Goal: Task Accomplishment & Management: Manage account settings

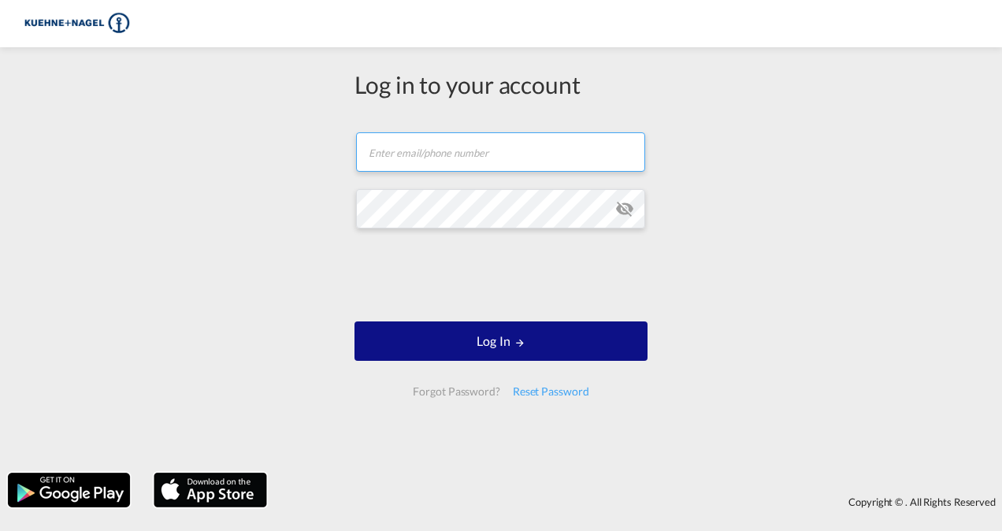
click at [452, 161] on input "text" at bounding box center [500, 151] width 289 height 39
click at [469, 158] on input "text" at bounding box center [500, 151] width 289 height 39
type input "[PERSON_NAME][EMAIL_ADDRESS][PERSON_NAME][DOMAIN_NAME]"
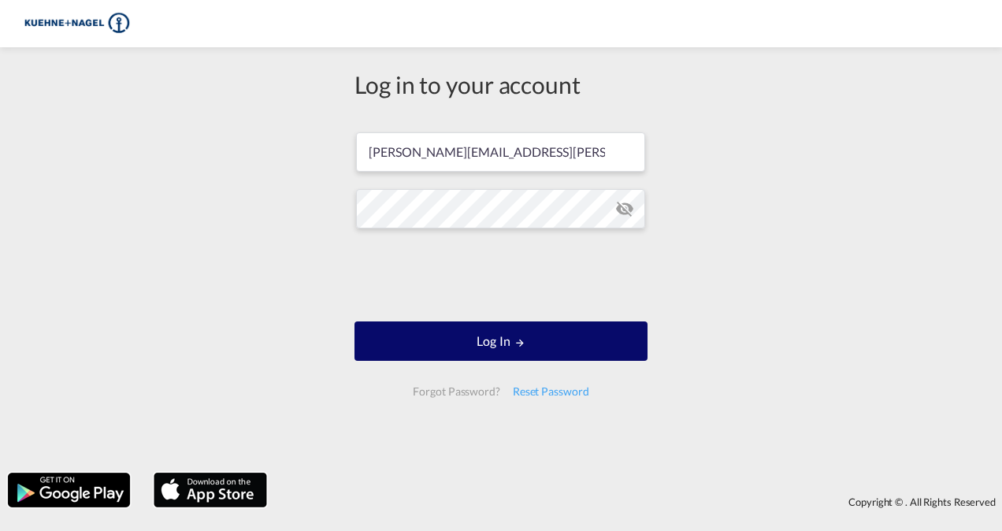
click at [573, 347] on button "Log In" at bounding box center [501, 340] width 293 height 39
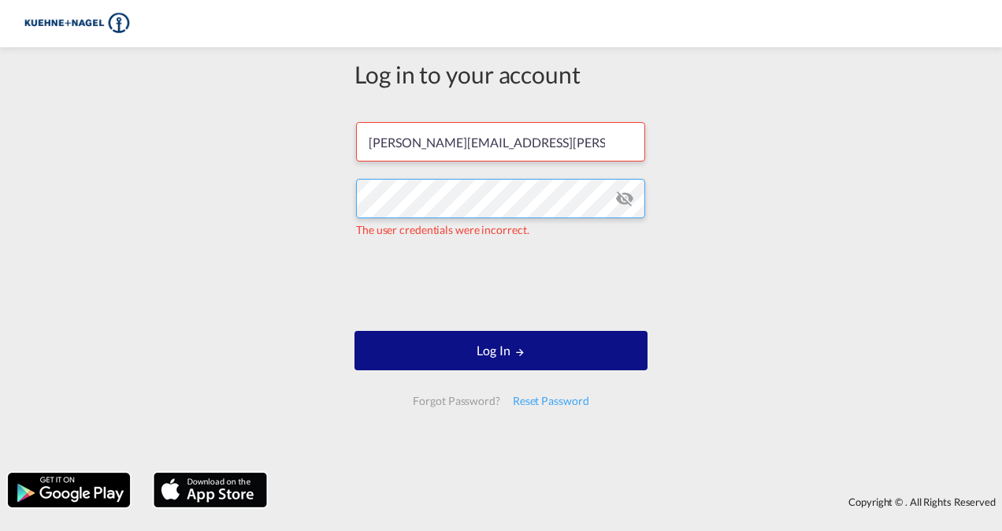
click at [186, 184] on div "Log in to your account greta.mackute@kuehne-nagel.com The user credentials were…" at bounding box center [501, 260] width 1002 height 410
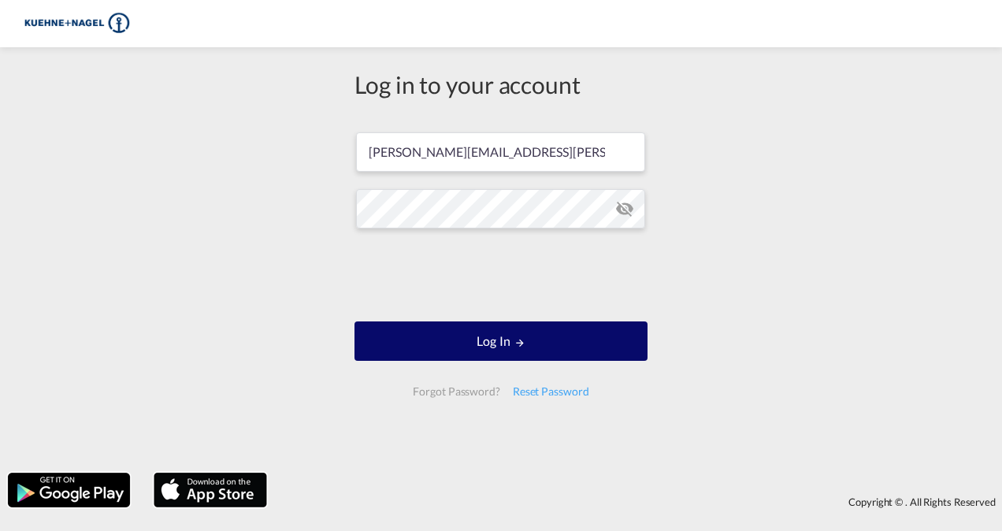
click at [586, 326] on button "Log In" at bounding box center [501, 340] width 293 height 39
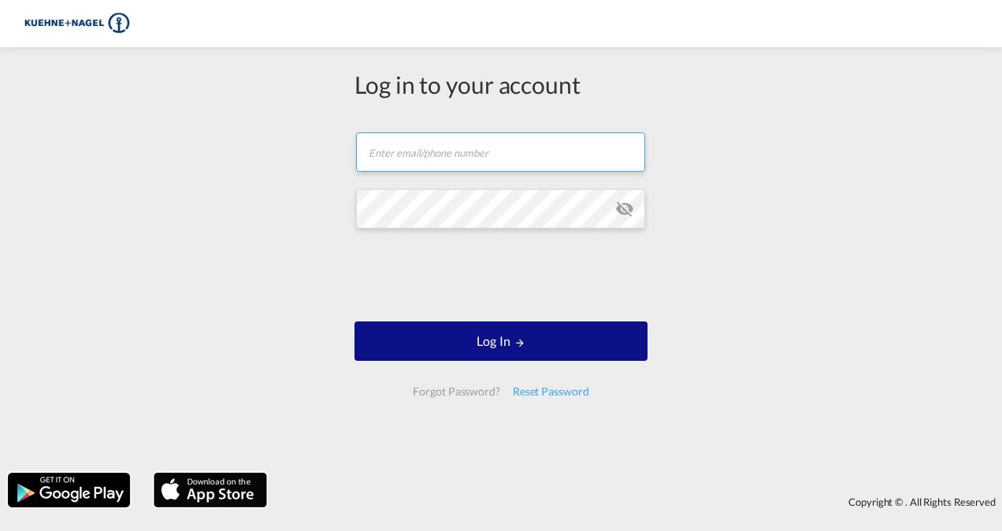
click at [407, 165] on input "text" at bounding box center [500, 151] width 289 height 39
type input "[PERSON_NAME][EMAIL_ADDRESS][PERSON_NAME][DOMAIN_NAME]"
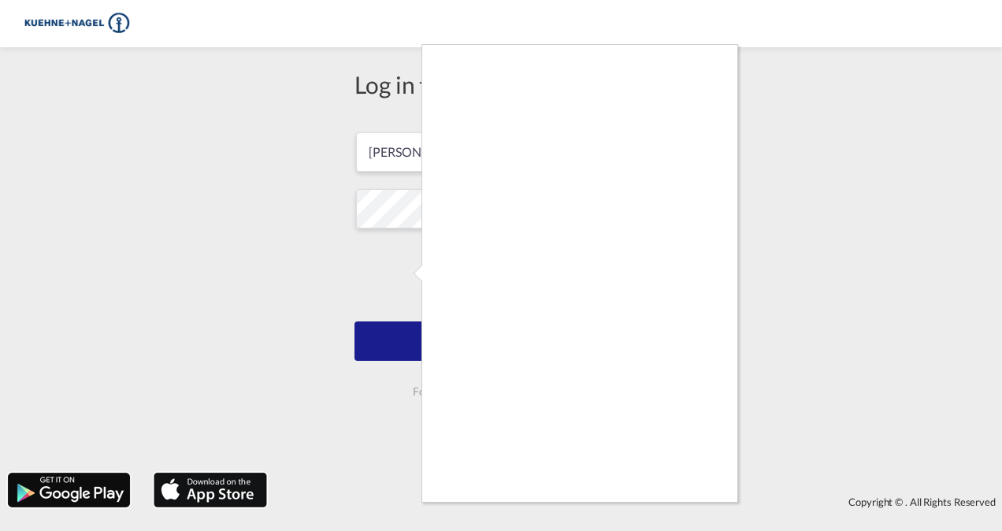
click at [714, 507] on div at bounding box center [501, 265] width 1002 height 531
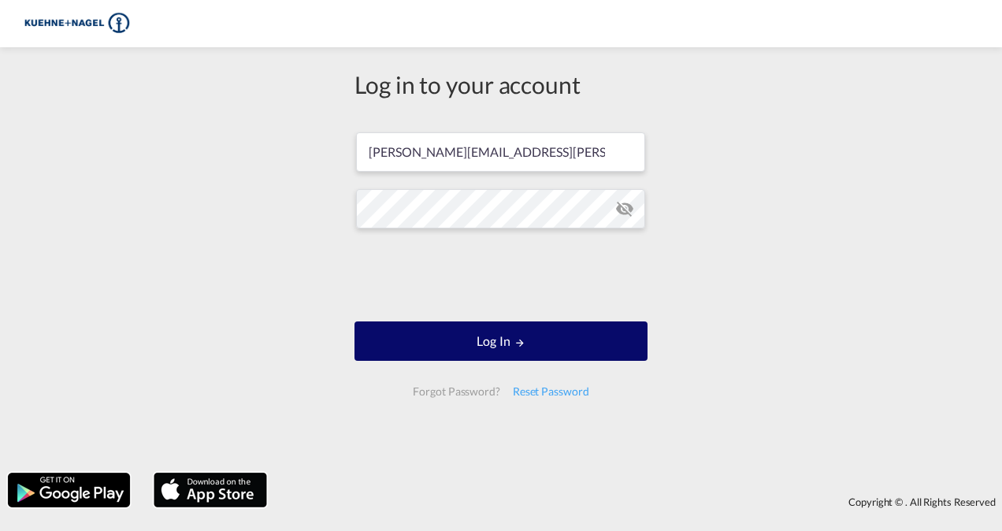
click at [537, 343] on button "Log In" at bounding box center [501, 340] width 293 height 39
